Goal: Check status: Check status

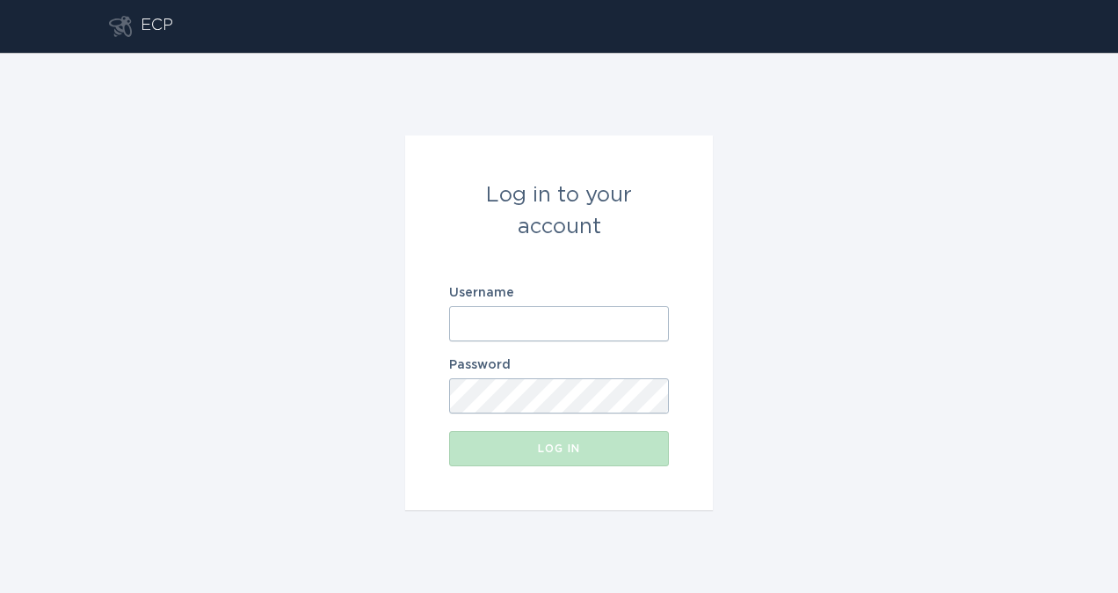
click at [549, 318] on input "Username" at bounding box center [559, 323] width 220 height 35
click at [515, 324] on input "Username" at bounding box center [559, 323] width 220 height 35
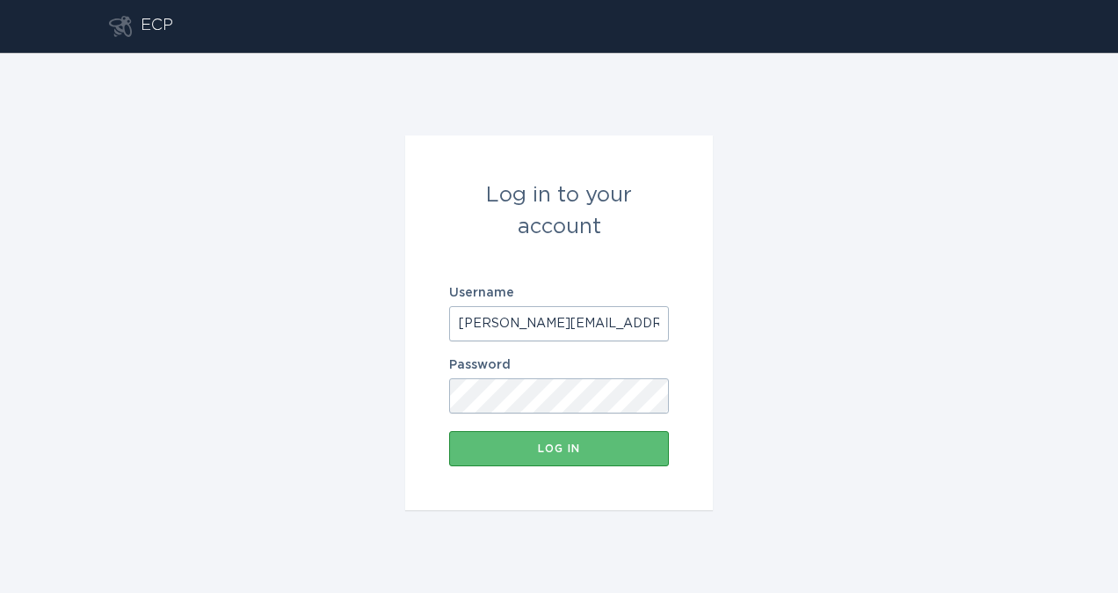
type input "[PERSON_NAME][EMAIL_ADDRESS][PERSON_NAME][DOMAIN_NAME]"
click at [561, 451] on div "Log in" at bounding box center [559, 448] width 202 height 11
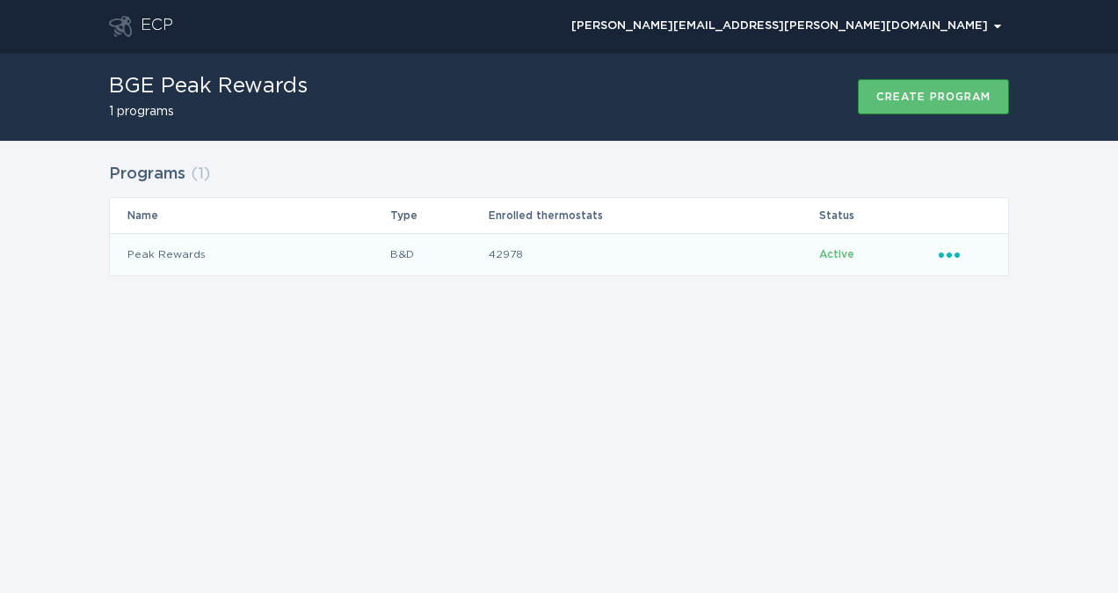
click at [399, 258] on td "B&D" at bounding box center [438, 254] width 98 height 42
